Goal: Task Accomplishment & Management: Use online tool/utility

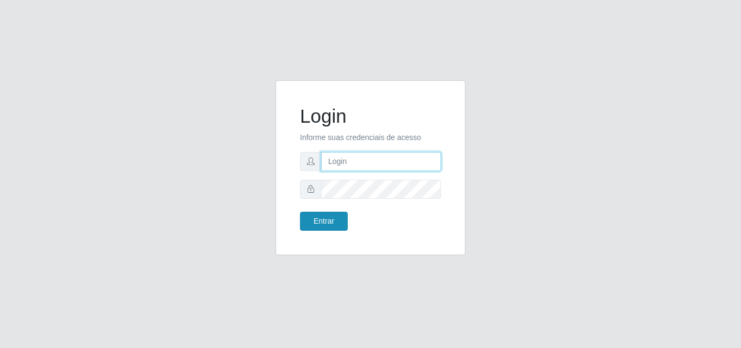
type input "[EMAIL_ADDRESS][DOMAIN_NAME]"
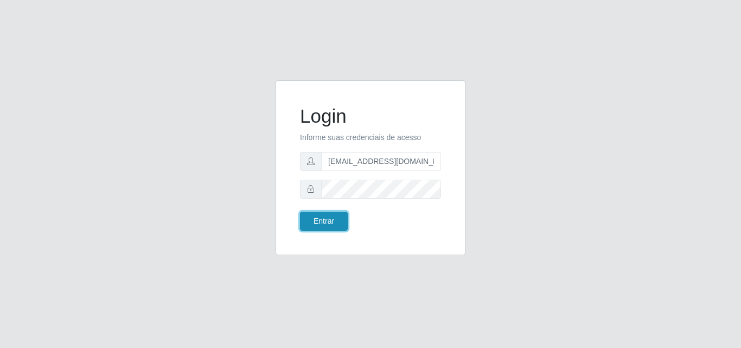
click at [329, 220] on button "Entrar" at bounding box center [324, 221] width 48 height 19
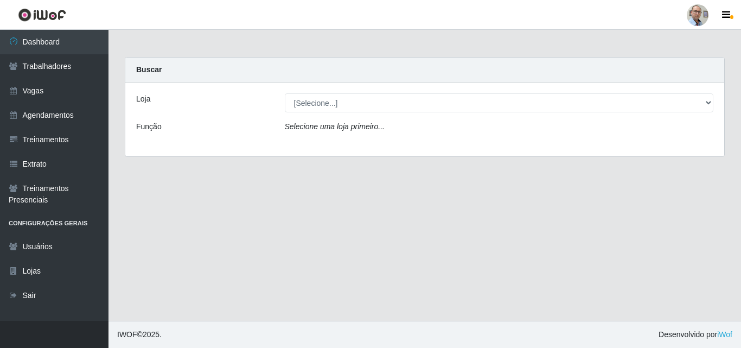
click at [239, 100] on div "Loja" at bounding box center [202, 102] width 149 height 19
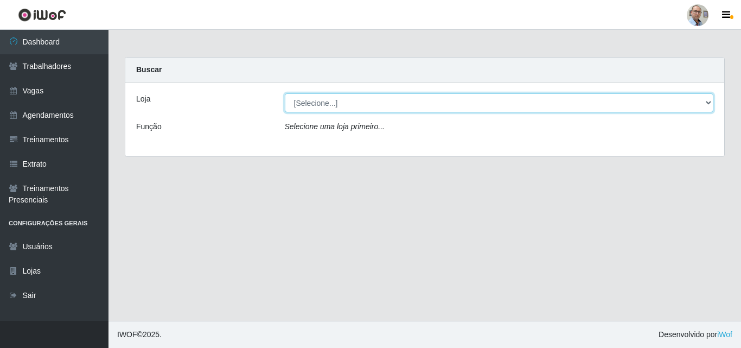
click at [304, 104] on select "[Selecione...] Mar Vermelho - Loja 04" at bounding box center [499, 102] width 429 height 19
select select "251"
click at [285, 93] on select "[Selecione...] Mar Vermelho - Loja 04" at bounding box center [499, 102] width 429 height 19
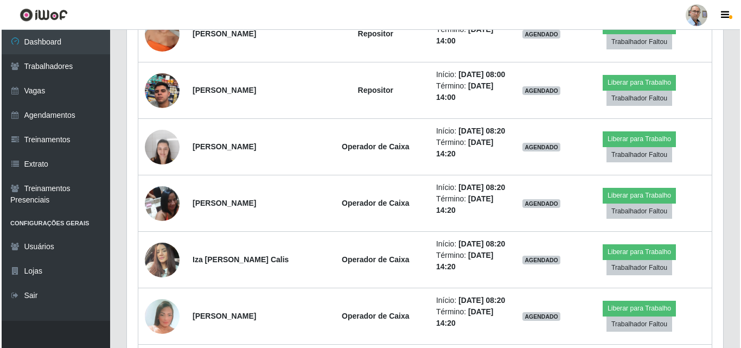
scroll to position [759, 0]
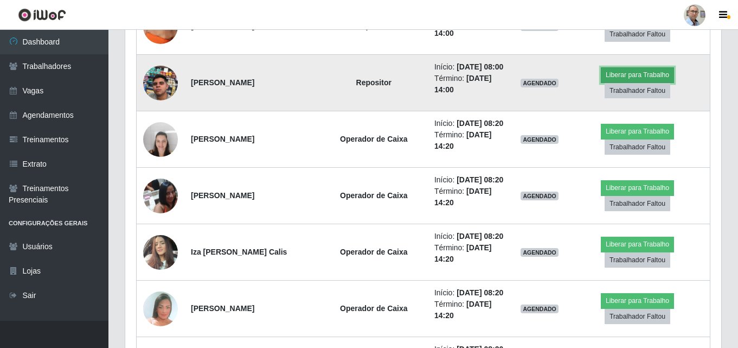
click at [630, 82] on button "Liberar para Trabalho" at bounding box center [637, 74] width 73 height 15
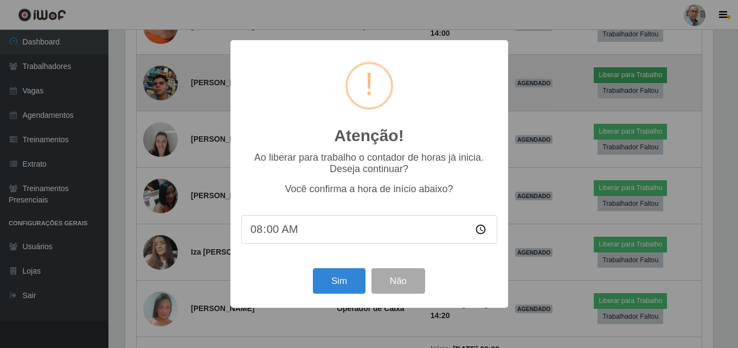
scroll to position [225, 591]
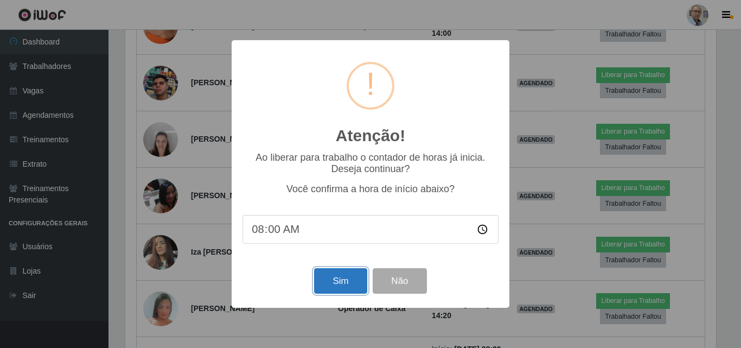
click at [349, 281] on button "Sim" at bounding box center [340, 280] width 53 height 25
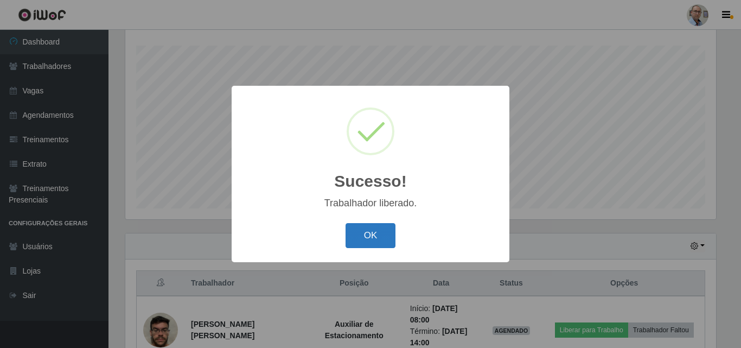
click at [369, 236] on button "OK" at bounding box center [370, 235] width 50 height 25
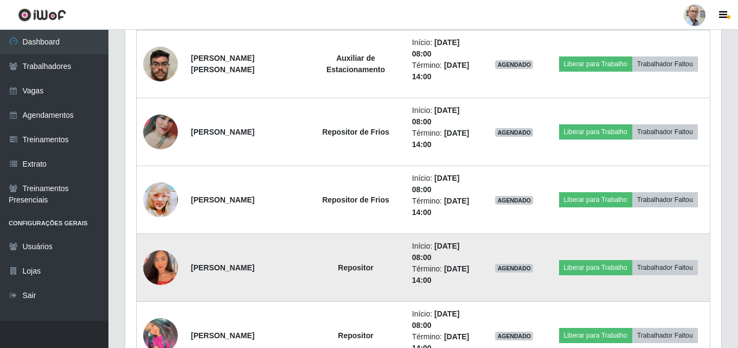
scroll to position [464, 0]
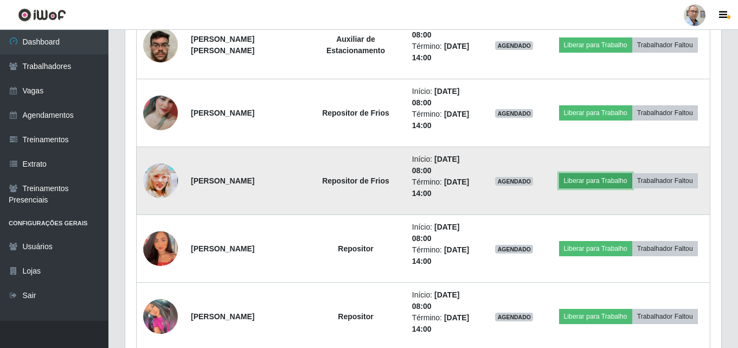
click at [602, 183] on button "Liberar para Trabalho" at bounding box center [595, 180] width 73 height 15
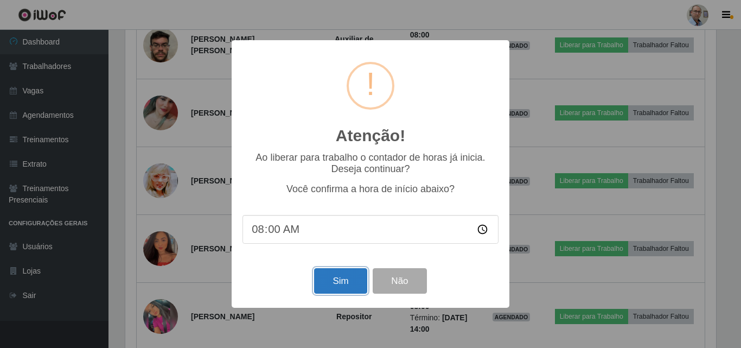
click at [348, 285] on button "Sim" at bounding box center [340, 280] width 53 height 25
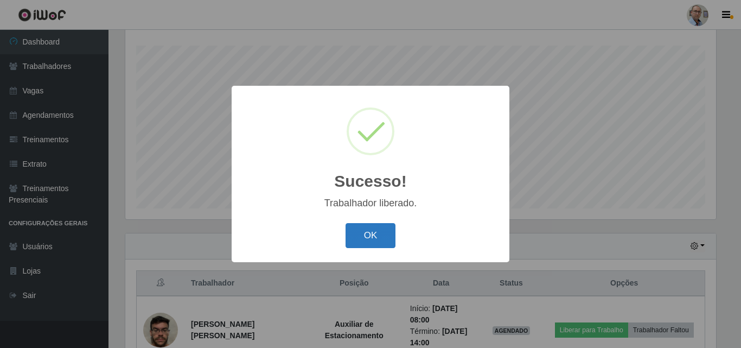
click at [370, 243] on button "OK" at bounding box center [370, 235] width 50 height 25
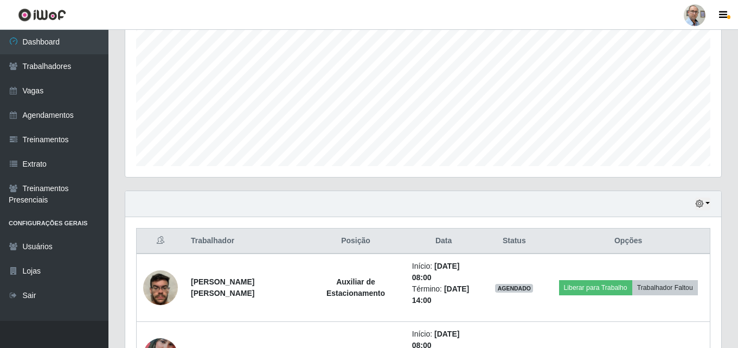
scroll to position [234, 0]
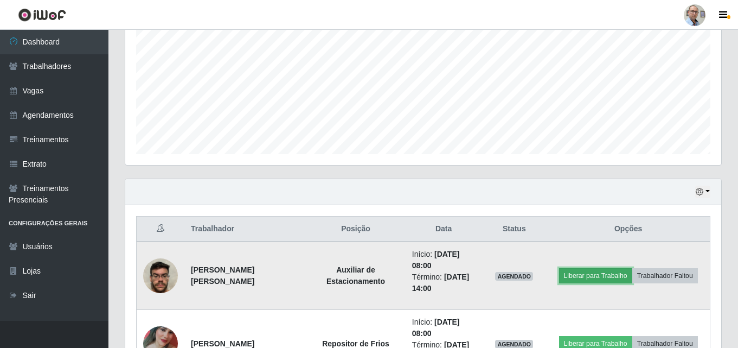
click at [596, 274] on button "Liberar para Trabalho" at bounding box center [595, 275] width 73 height 15
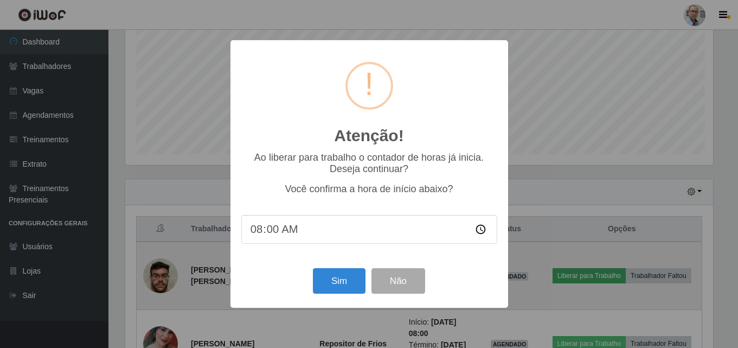
scroll to position [225, 591]
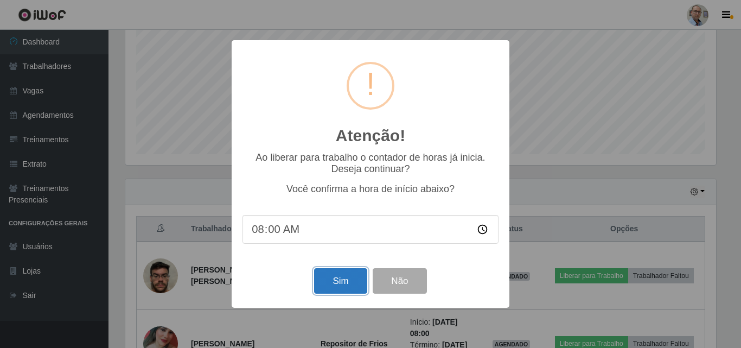
click at [338, 288] on button "Sim" at bounding box center [340, 280] width 53 height 25
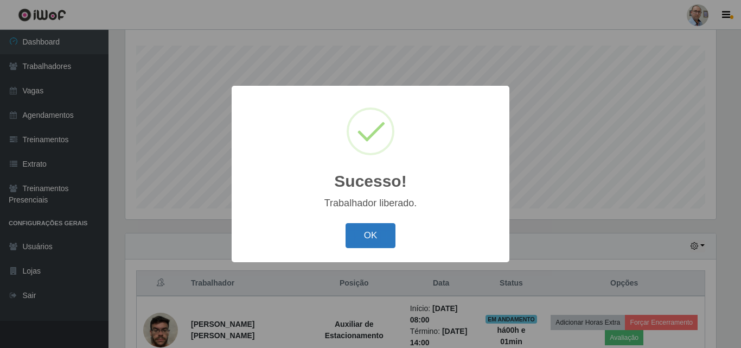
click at [374, 244] on button "OK" at bounding box center [370, 235] width 50 height 25
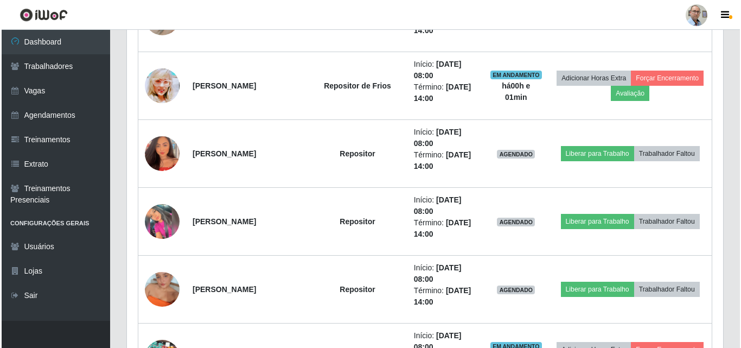
scroll to position [613, 0]
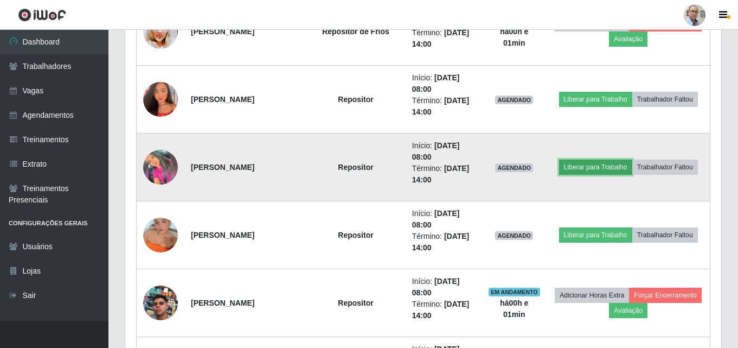
click at [600, 171] on button "Liberar para Trabalho" at bounding box center [595, 166] width 73 height 15
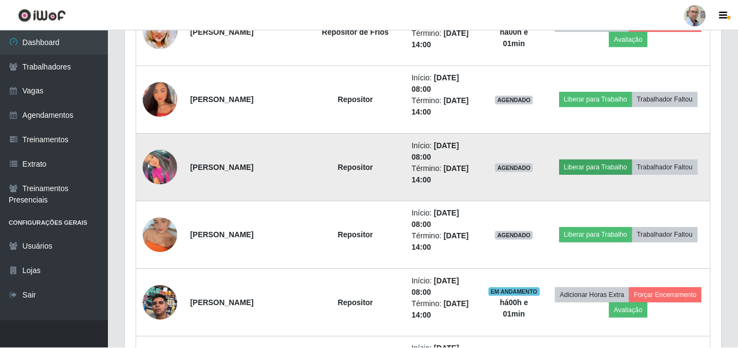
scroll to position [225, 591]
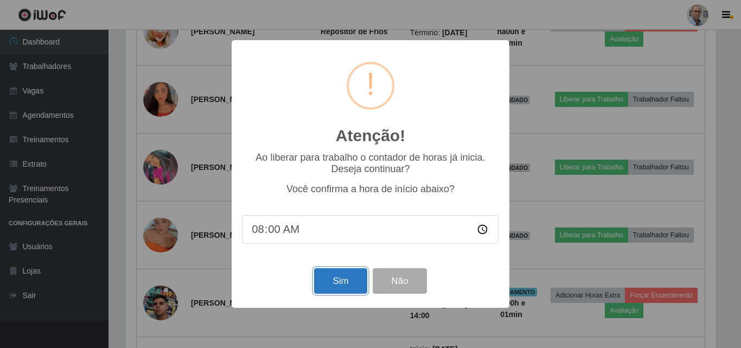
click at [318, 286] on button "Sim" at bounding box center [340, 280] width 53 height 25
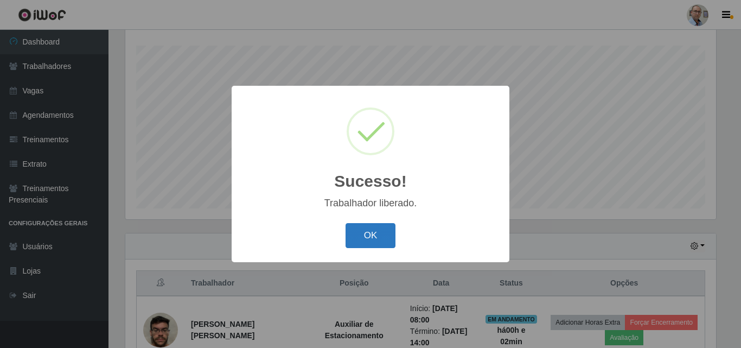
click at [372, 243] on button "OK" at bounding box center [370, 235] width 50 height 25
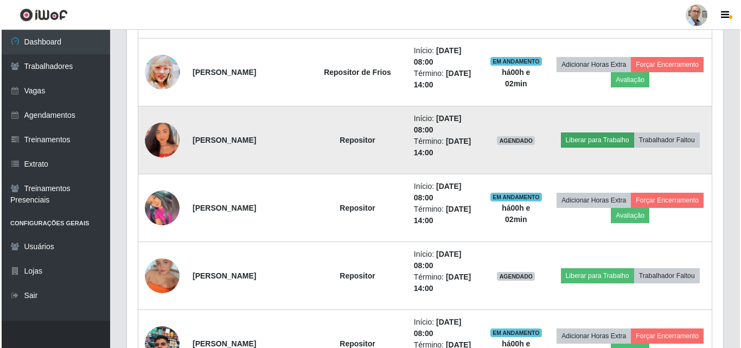
scroll to position [668, 0]
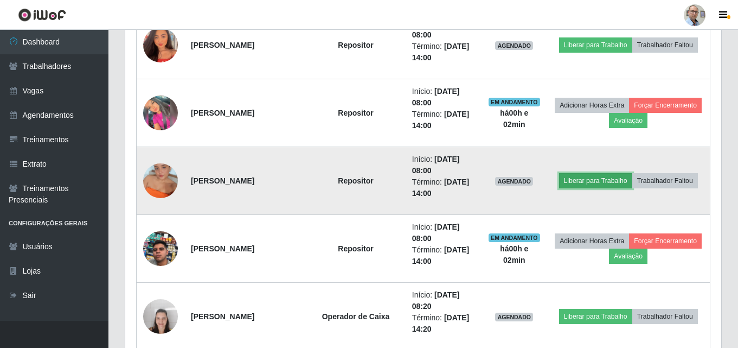
click at [604, 184] on button "Liberar para Trabalho" at bounding box center [595, 180] width 73 height 15
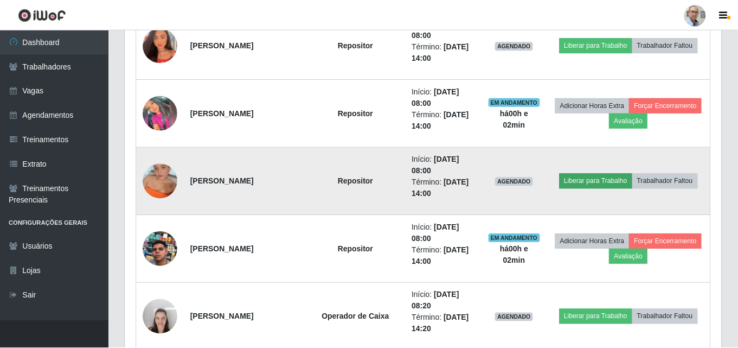
scroll to position [225, 591]
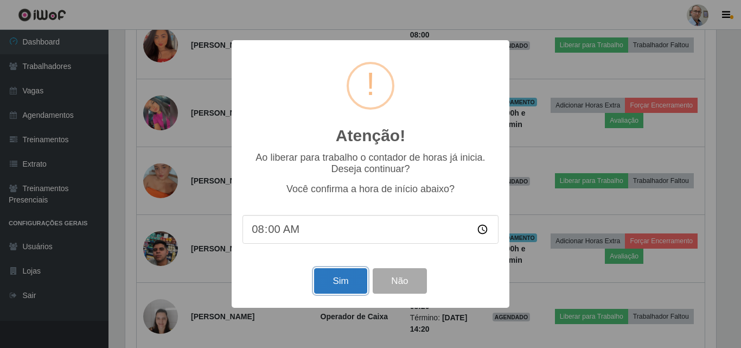
click at [357, 285] on button "Sim" at bounding box center [340, 280] width 53 height 25
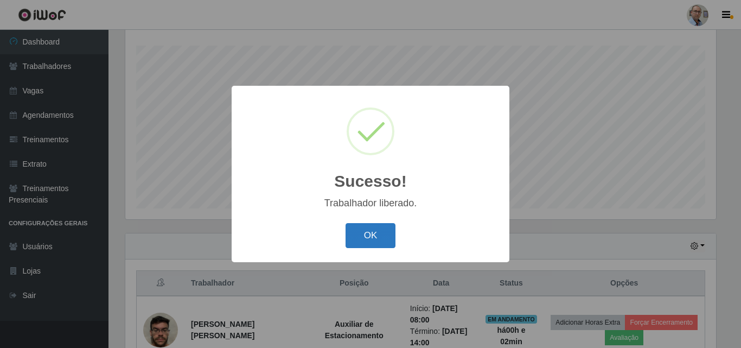
click at [391, 229] on button "OK" at bounding box center [370, 235] width 50 height 25
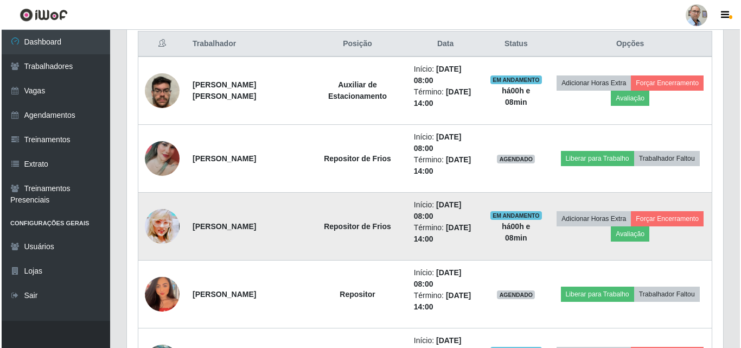
scroll to position [410, 0]
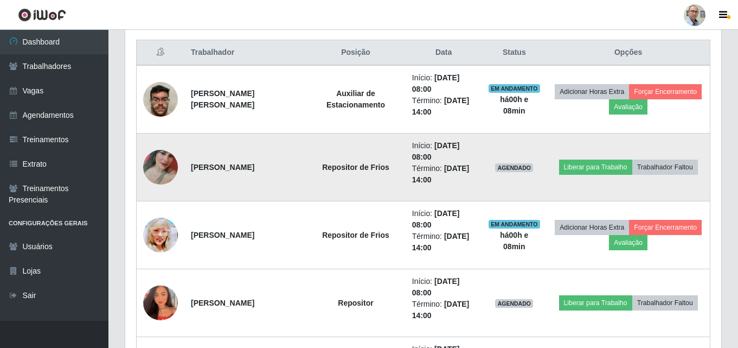
click at [165, 165] on img at bounding box center [160, 167] width 35 height 77
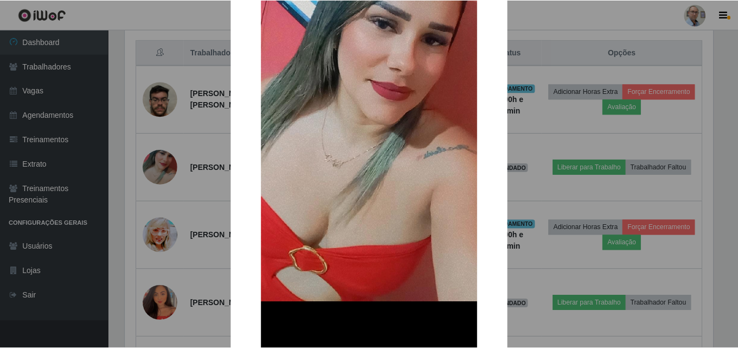
scroll to position [217, 0]
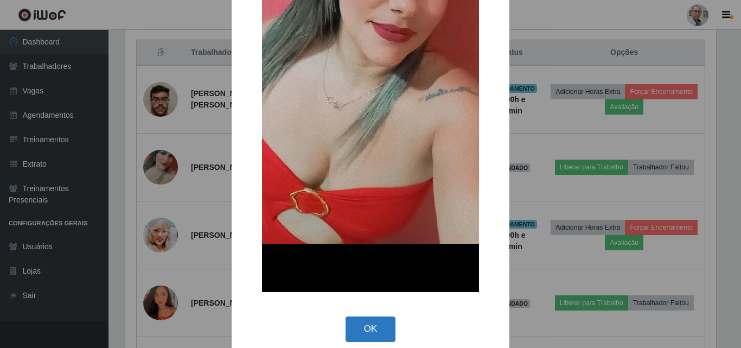
click at [367, 324] on button "OK" at bounding box center [370, 328] width 50 height 25
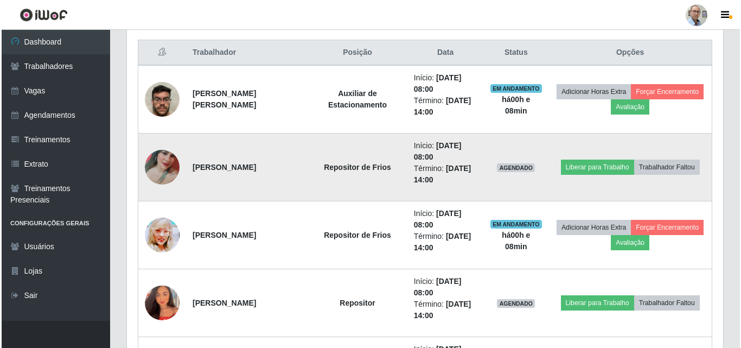
scroll to position [225, 596]
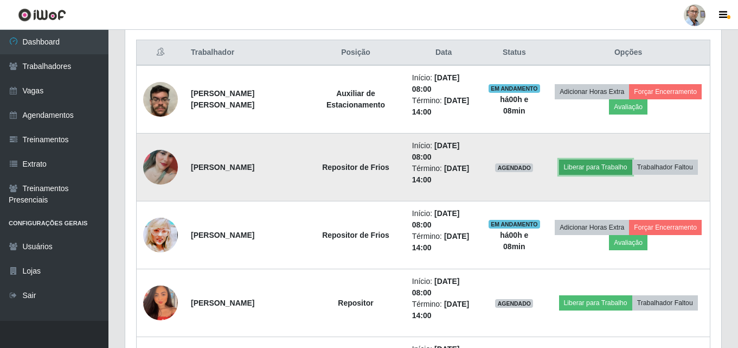
click at [582, 170] on button "Liberar para Trabalho" at bounding box center [595, 166] width 73 height 15
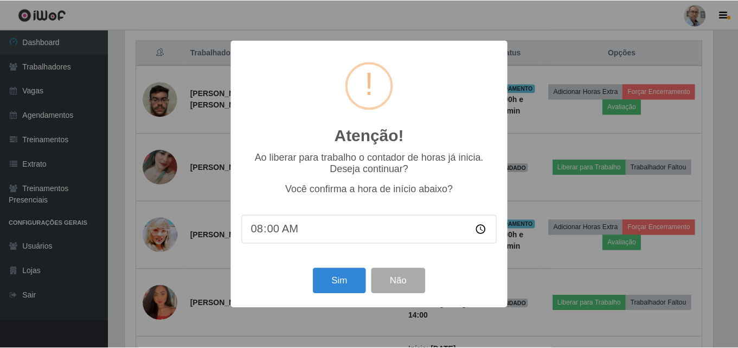
scroll to position [225, 591]
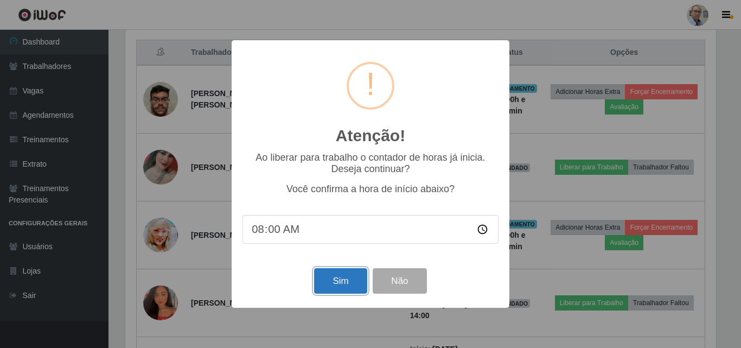
click at [350, 279] on button "Sim" at bounding box center [340, 280] width 53 height 25
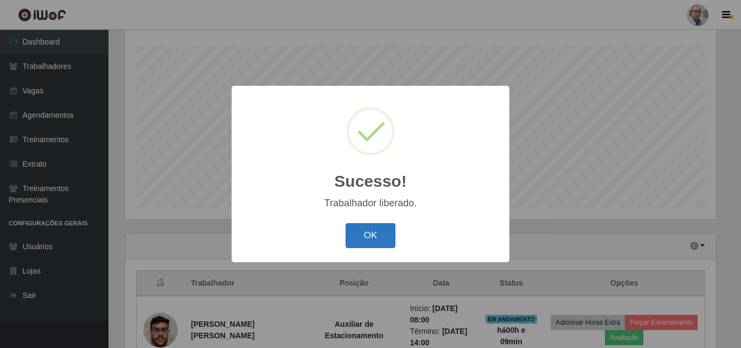
click at [367, 236] on button "OK" at bounding box center [370, 235] width 50 height 25
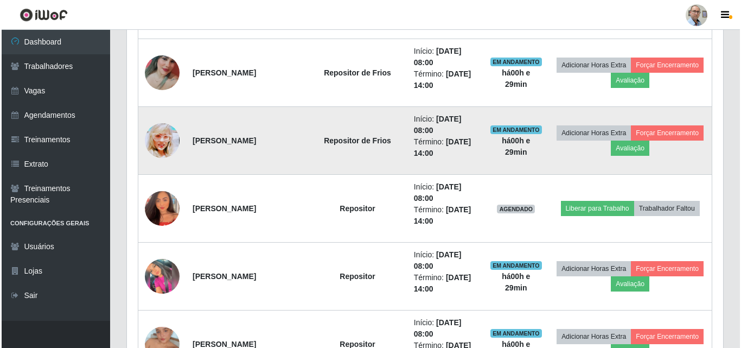
scroll to position [505, 0]
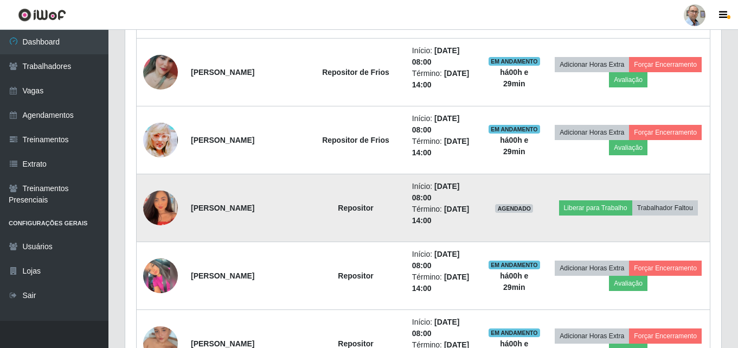
click at [161, 205] on img at bounding box center [160, 207] width 35 height 43
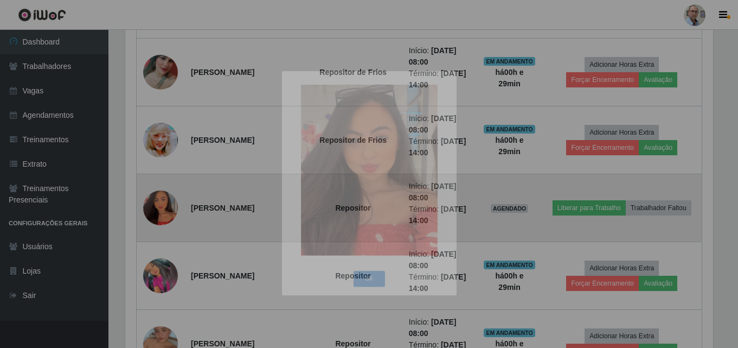
scroll to position [225, 596]
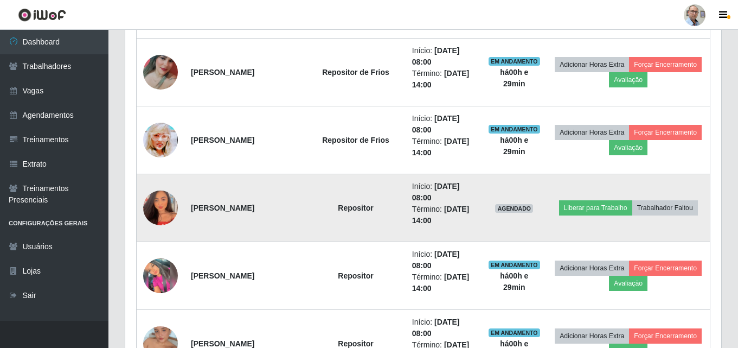
click at [161, 205] on img at bounding box center [160, 207] width 35 height 43
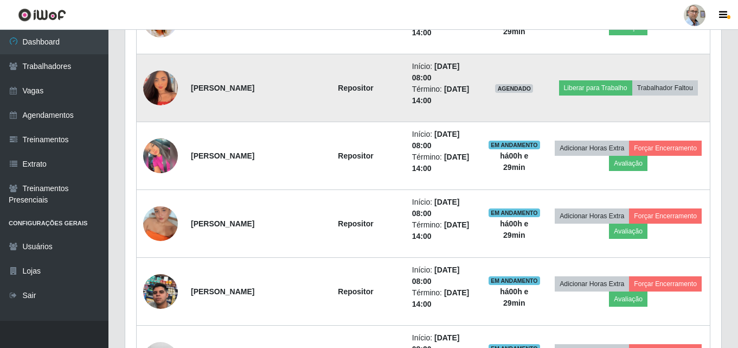
scroll to position [668, 0]
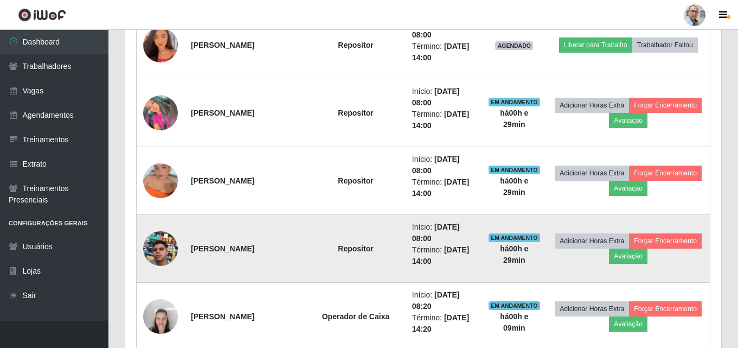
click at [158, 254] on img at bounding box center [160, 248] width 35 height 62
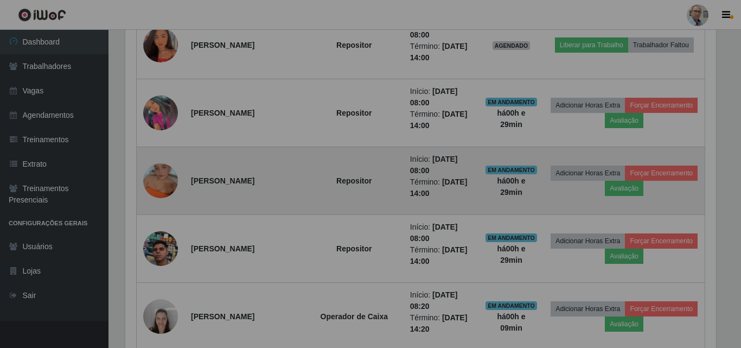
scroll to position [225, 596]
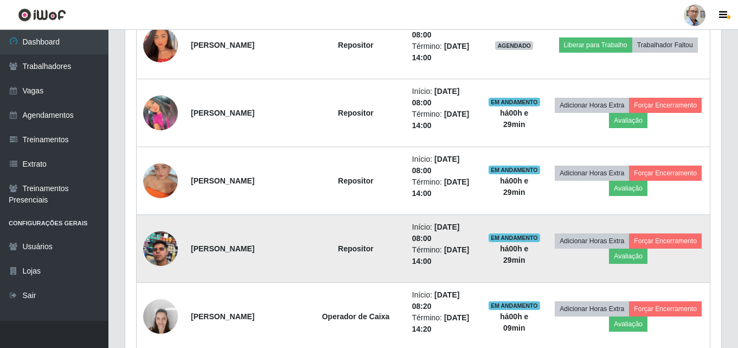
click at [156, 248] on img at bounding box center [160, 248] width 35 height 62
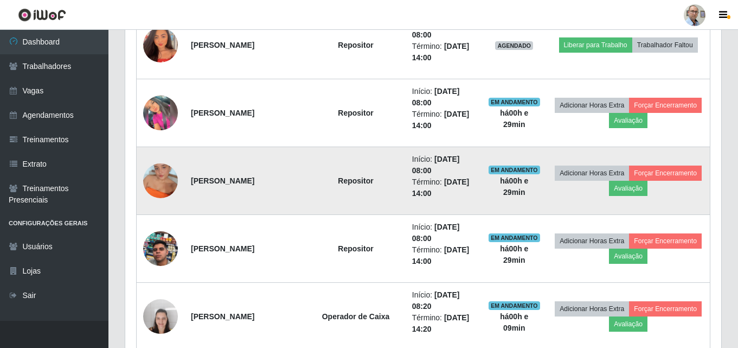
click at [159, 180] on img at bounding box center [160, 181] width 35 height 62
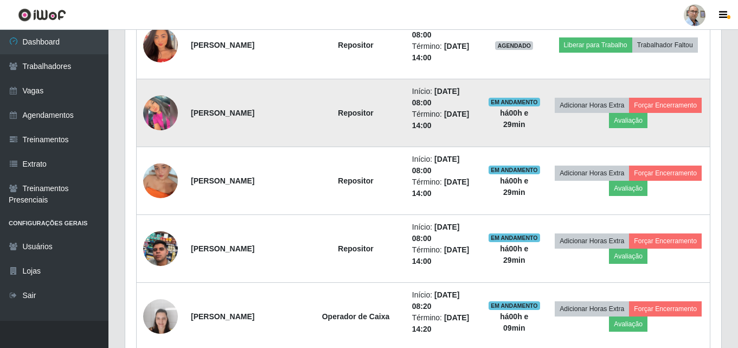
click at [159, 104] on img at bounding box center [160, 112] width 35 height 35
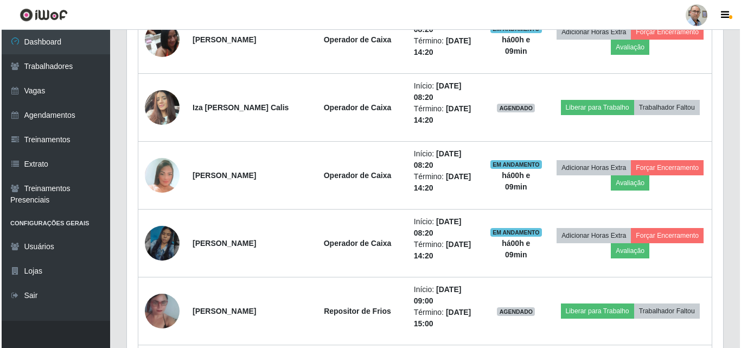
scroll to position [993, 0]
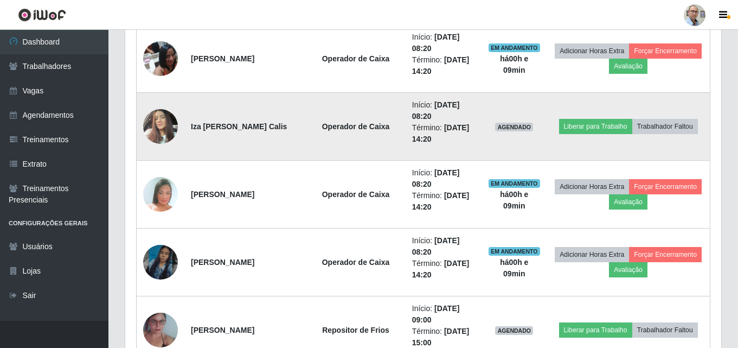
click at [159, 120] on img at bounding box center [160, 126] width 35 height 46
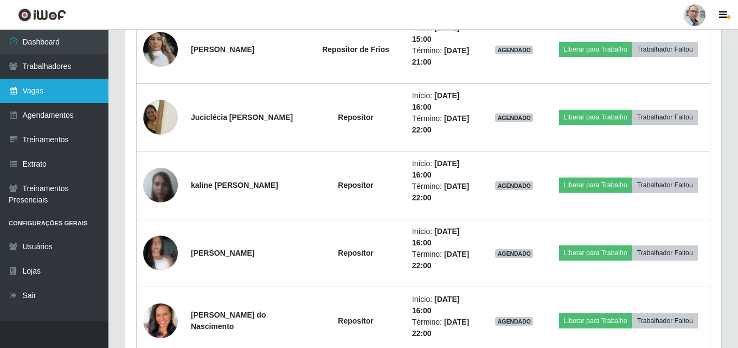
scroll to position [1495, 0]
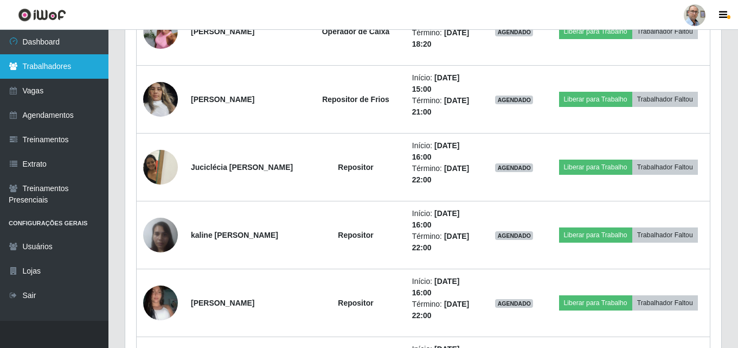
click at [45, 62] on link "Trabalhadores" at bounding box center [54, 66] width 108 height 24
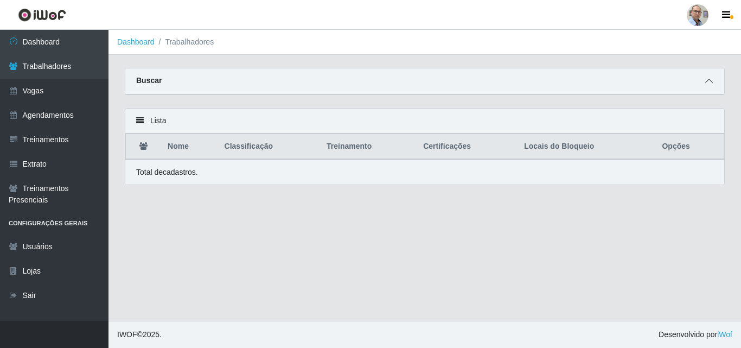
click at [710, 84] on icon at bounding box center [709, 81] width 8 height 8
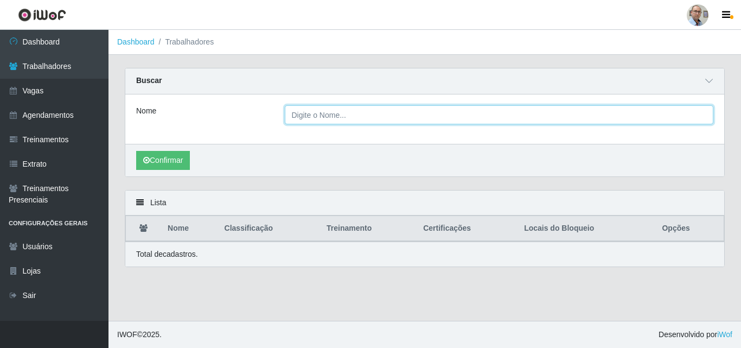
click at [323, 119] on input "Nome" at bounding box center [499, 114] width 429 height 19
type input "[PERSON_NAME]"
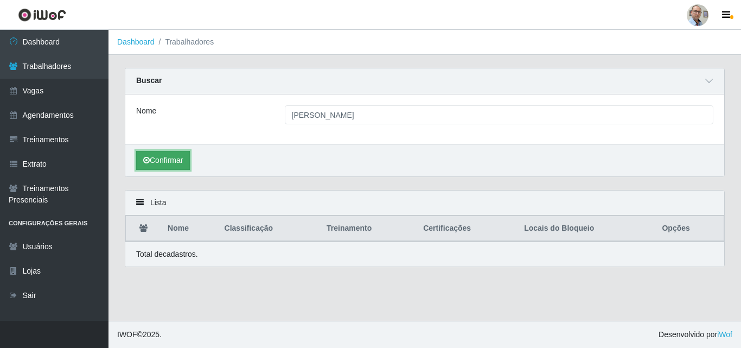
click at [157, 157] on button "Confirmar" at bounding box center [163, 160] width 54 height 19
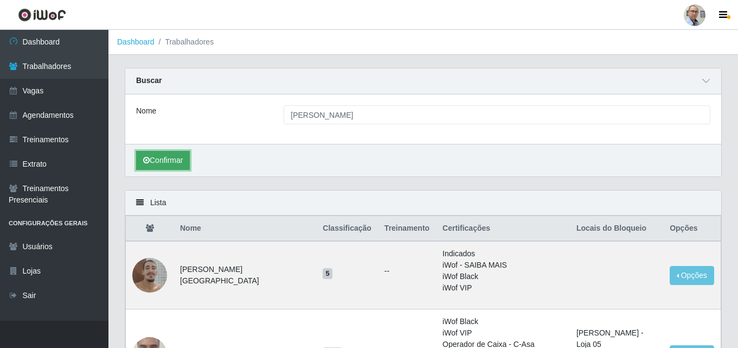
click at [178, 159] on button "Confirmar" at bounding box center [163, 160] width 54 height 19
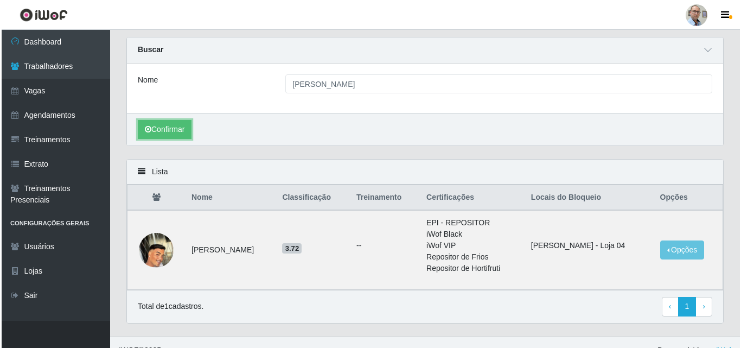
scroll to position [47, 0]
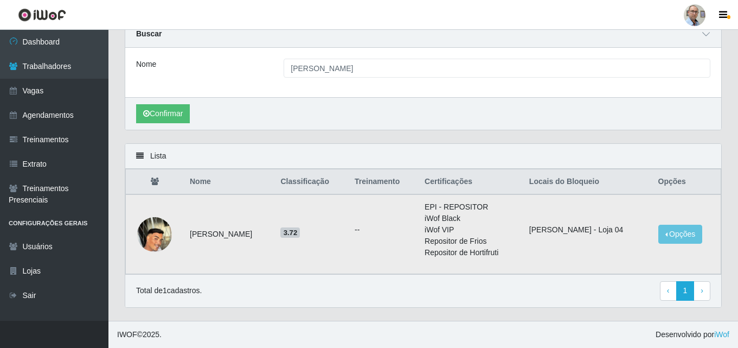
click at [153, 239] on img at bounding box center [154, 233] width 35 height 61
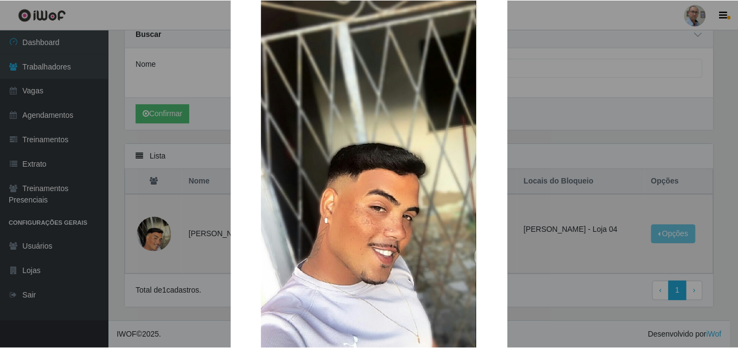
scroll to position [108, 0]
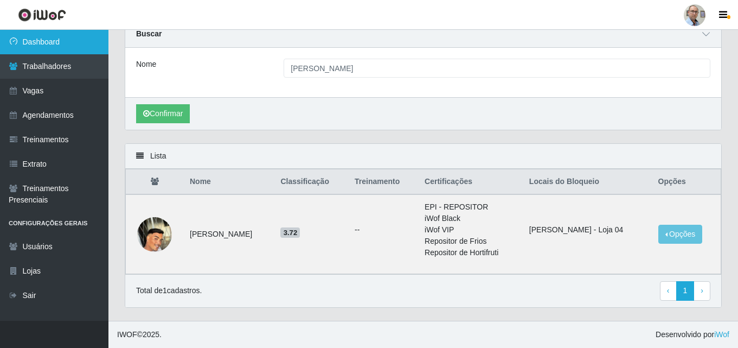
click at [62, 37] on link "Dashboard" at bounding box center [54, 42] width 108 height 24
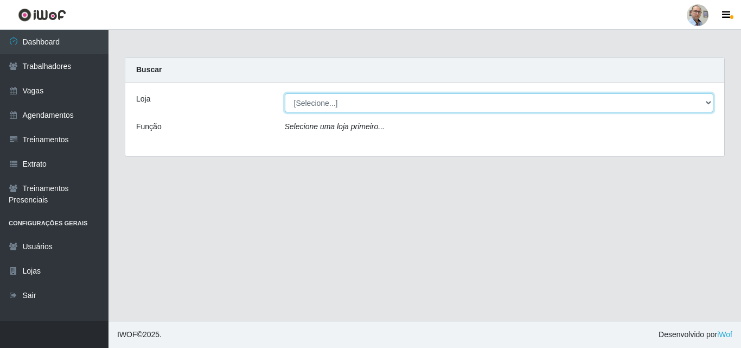
click at [362, 101] on select "[Selecione...] Mar Vermelho - Loja 04" at bounding box center [499, 102] width 429 height 19
click at [285, 93] on select "[Selecione...] Mar Vermelho - Loja 04" at bounding box center [499, 102] width 429 height 19
drag, startPoint x: 351, startPoint y: 99, endPoint x: 347, endPoint y: 108, distance: 10.2
click at [351, 99] on select "[Selecione...] Mar Vermelho - Loja 04" at bounding box center [499, 102] width 429 height 19
select select "251"
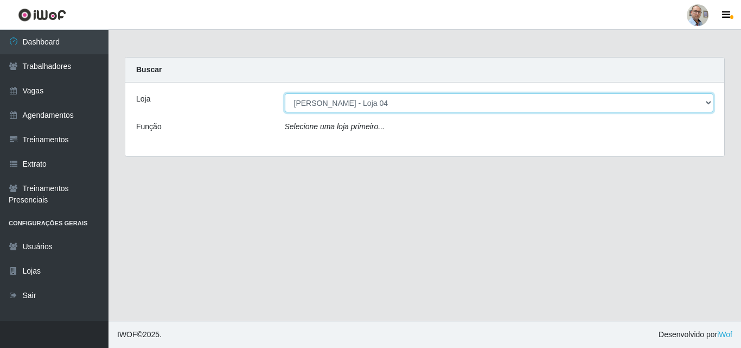
click at [285, 93] on select "[Selecione...] Mar Vermelho - Loja 04" at bounding box center [499, 102] width 429 height 19
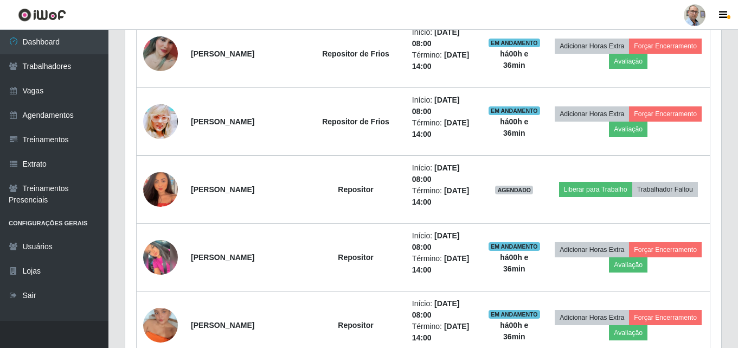
scroll to position [542, 0]
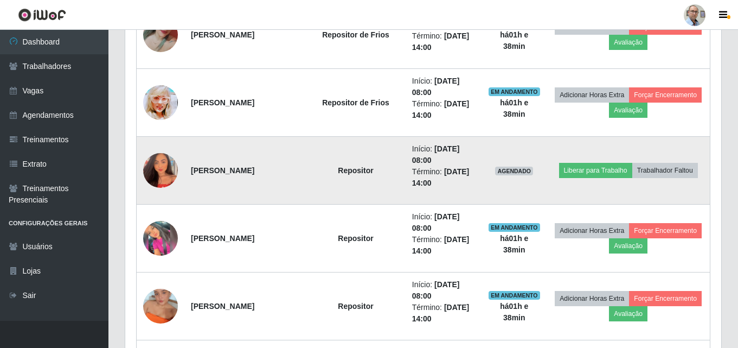
click at [142, 168] on td at bounding box center [161, 171] width 48 height 68
click at [168, 171] on img at bounding box center [160, 170] width 35 height 43
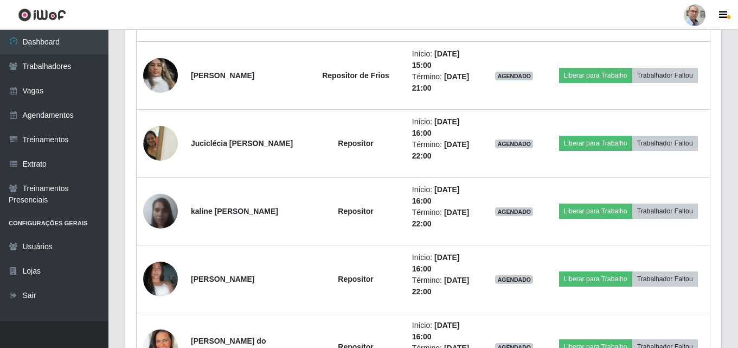
scroll to position [1874, 0]
